Goal: Task Accomplishment & Management: Use online tool/utility

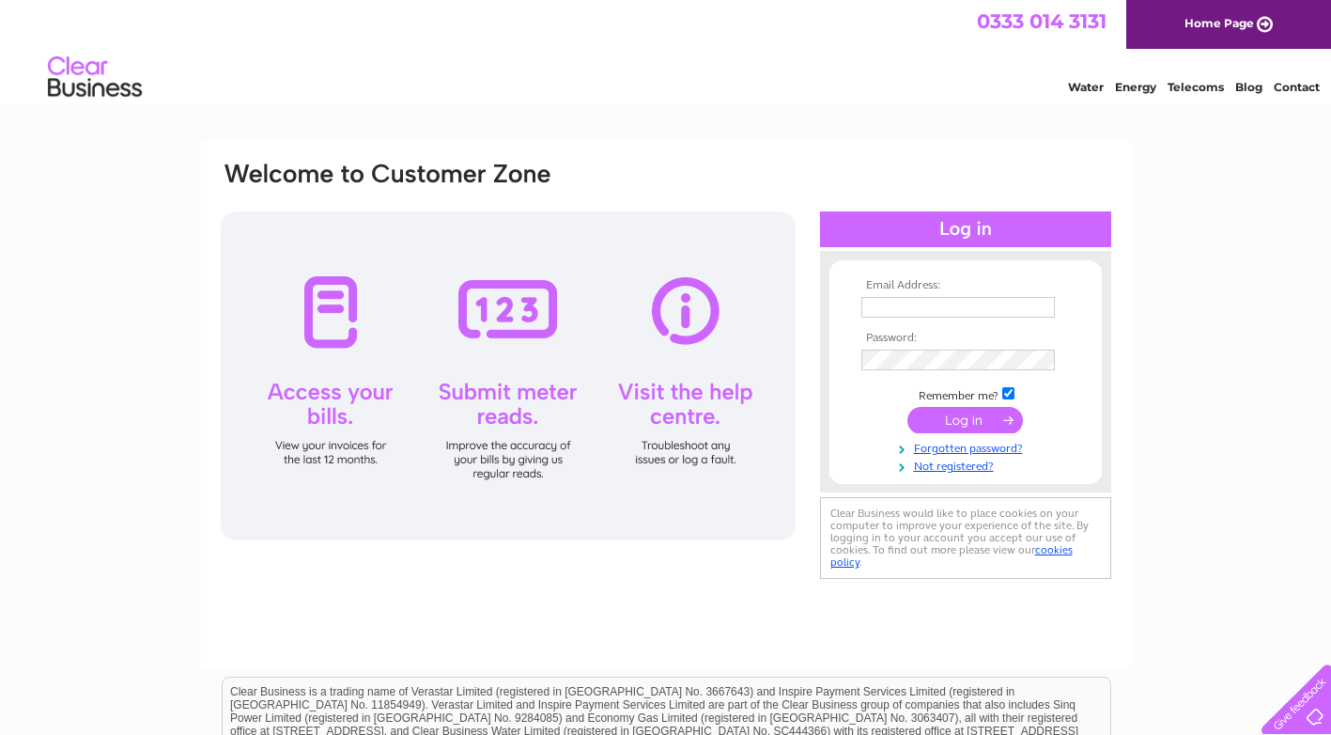
type input "[EMAIL_ADDRESS][DOMAIN_NAME]"
click at [938, 417] on input "submit" at bounding box center [966, 420] width 116 height 26
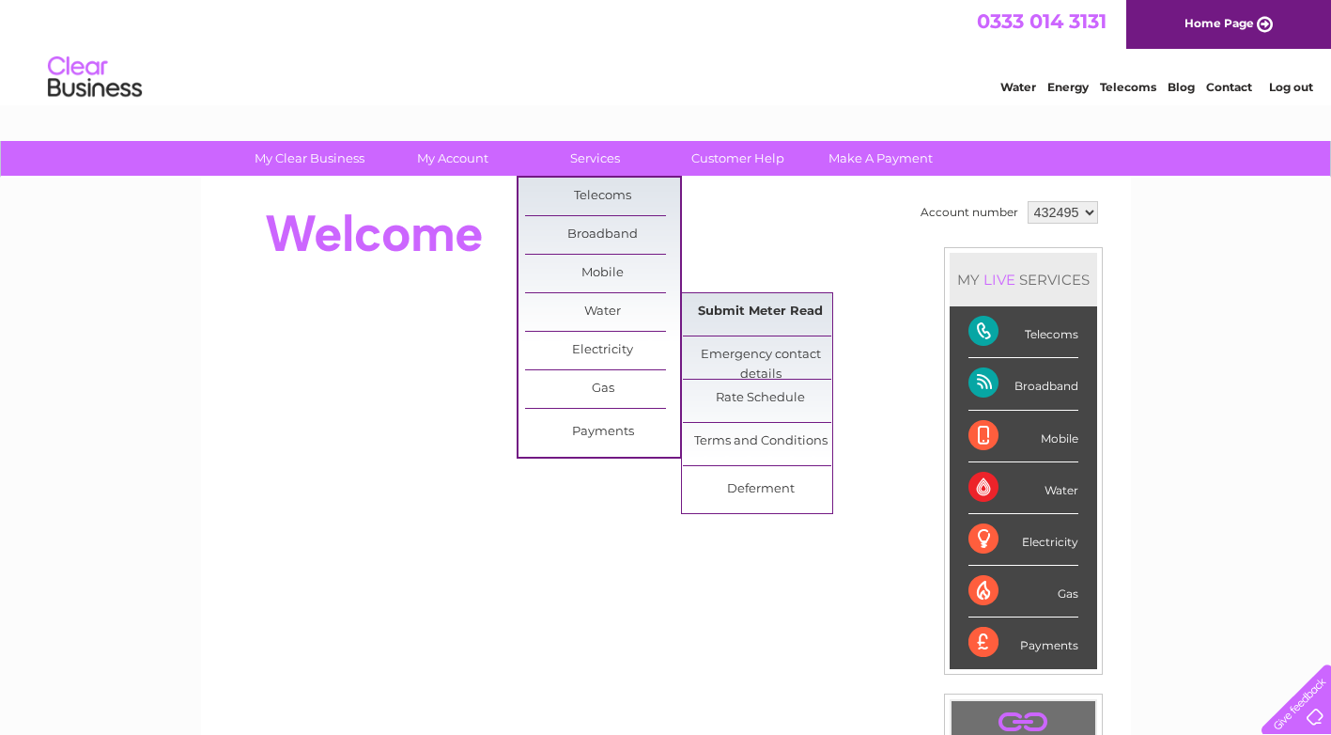
click at [731, 311] on link "Submit Meter Read" at bounding box center [760, 312] width 155 height 38
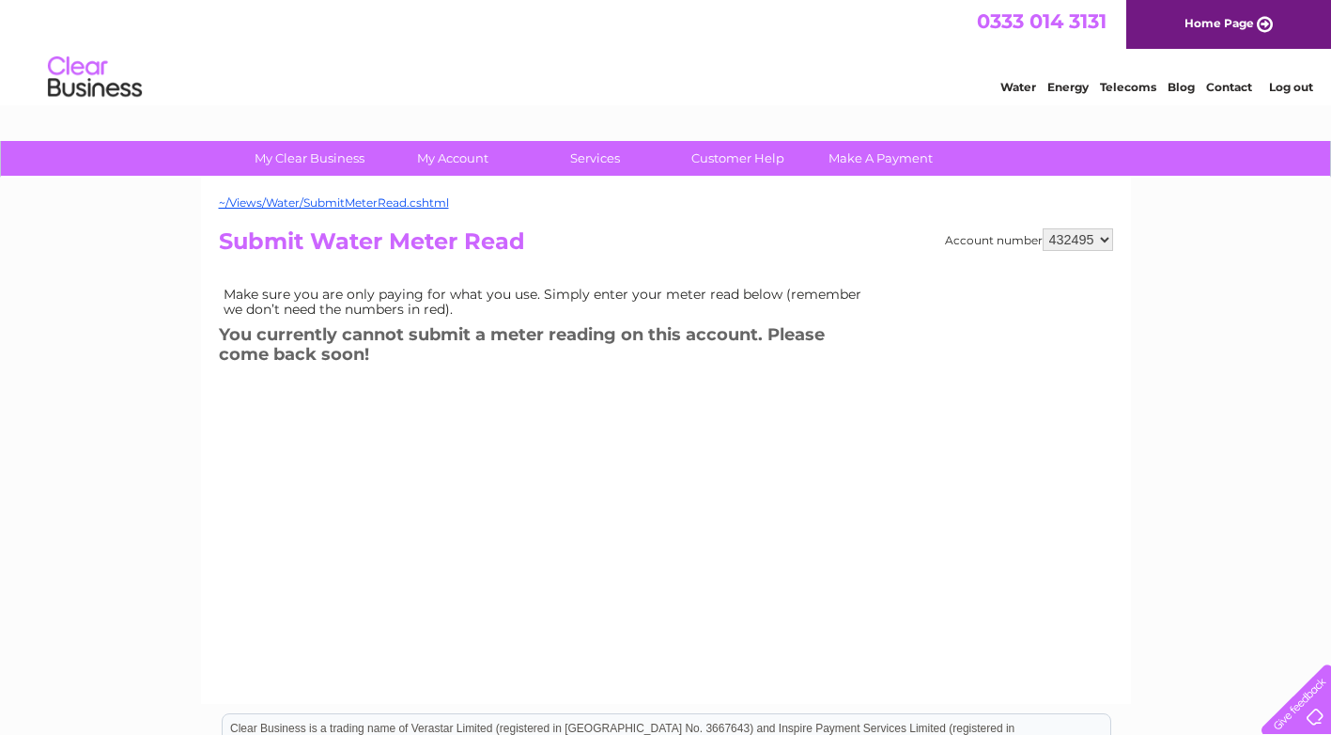
click at [1100, 238] on select "432495 919207" at bounding box center [1078, 239] width 70 height 23
select select "919207"
click at [1043, 228] on select "432495 919207" at bounding box center [1078, 239] width 70 height 23
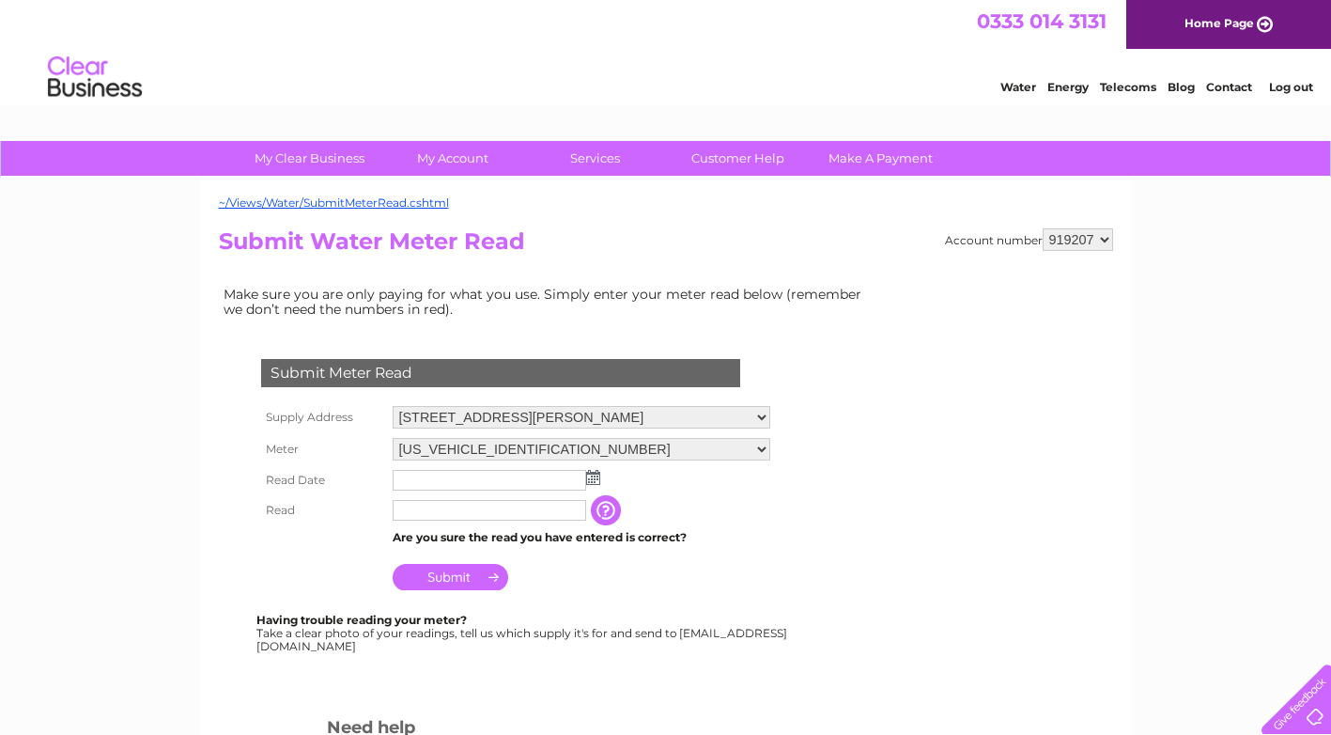
click at [468, 479] on input "text" at bounding box center [490, 480] width 194 height 21
click at [596, 475] on img at bounding box center [595, 478] width 14 height 15
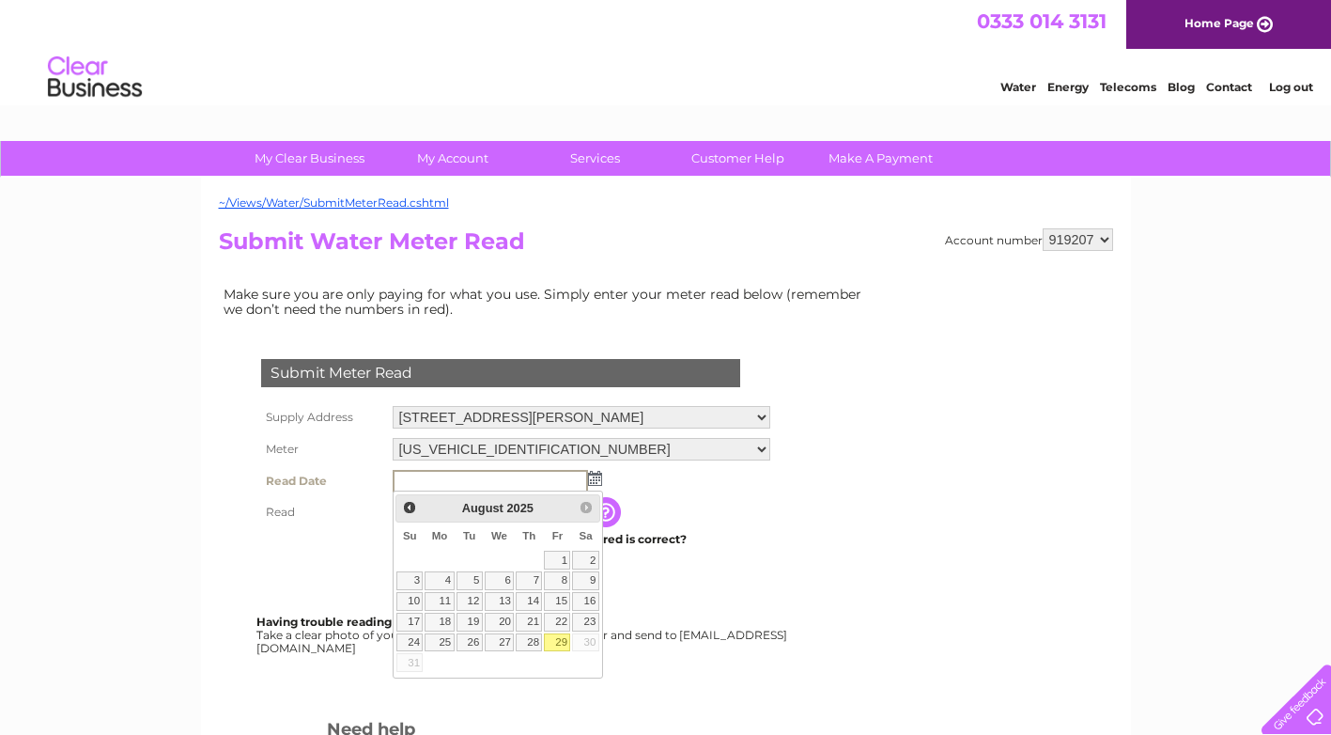
click at [559, 639] on link "29" at bounding box center [557, 642] width 26 height 19
type input "2025/08/29"
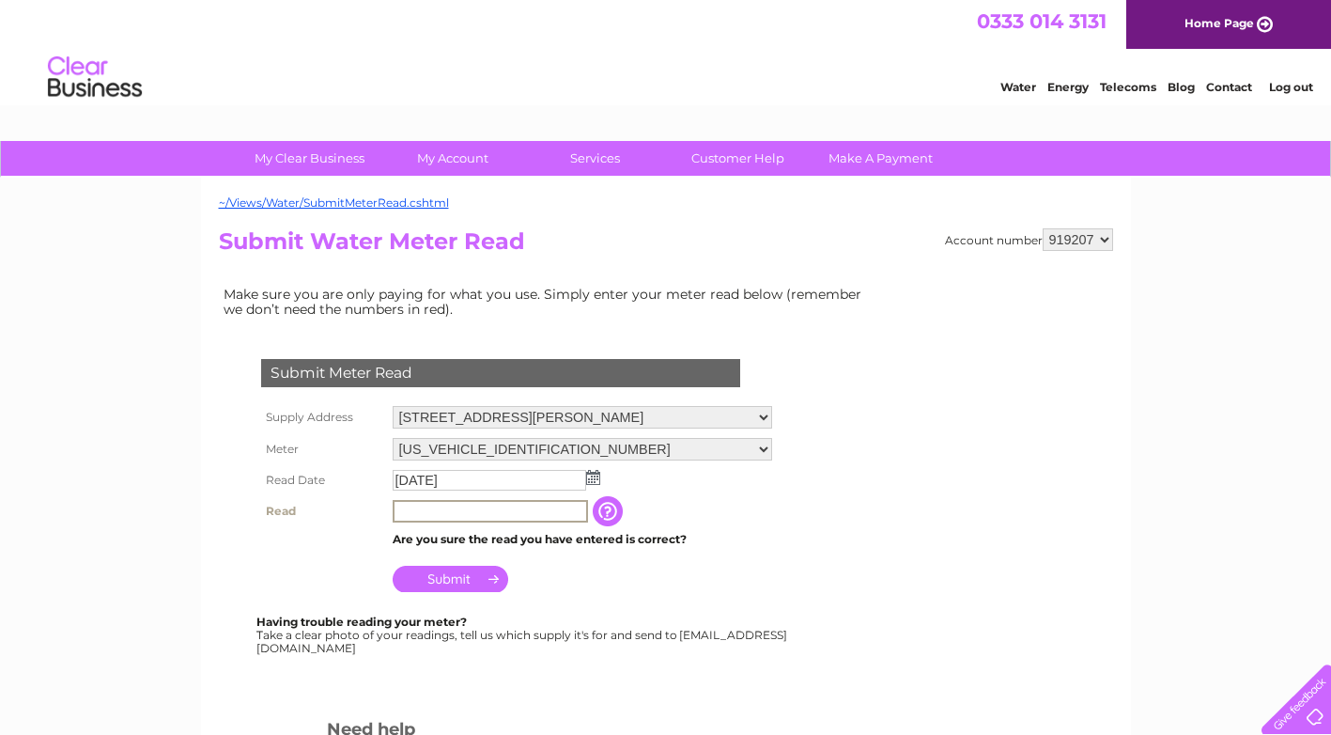
click at [500, 515] on input "text" at bounding box center [490, 511] width 195 height 23
type input "00072"
click at [454, 573] on input "Submit" at bounding box center [451, 577] width 116 height 26
